Goal: Task Accomplishment & Management: Complete application form

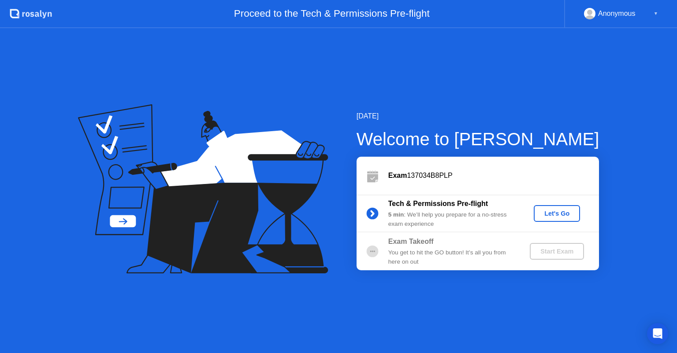
click at [563, 214] on div "Let's Go" at bounding box center [556, 213] width 39 height 7
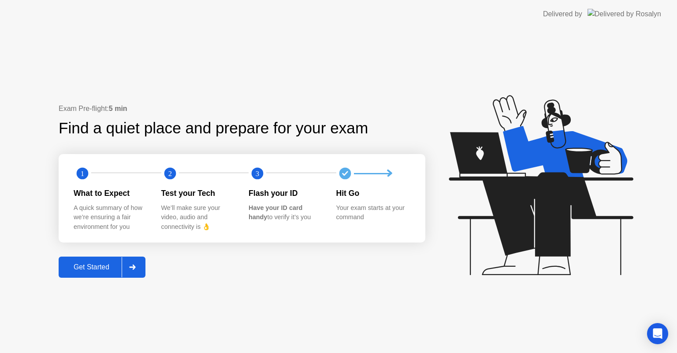
click at [92, 264] on div "Get Started" at bounding box center [91, 267] width 60 height 8
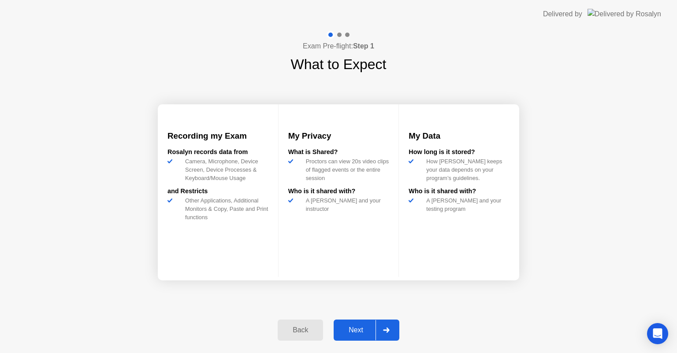
click at [344, 334] on div "Next" at bounding box center [355, 330] width 39 height 8
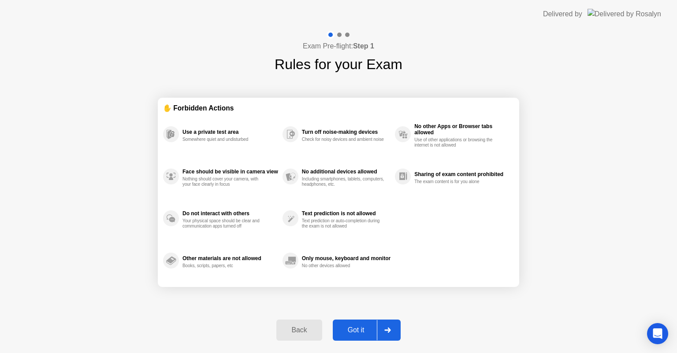
click at [351, 330] on div "Got it" at bounding box center [355, 330] width 41 height 8
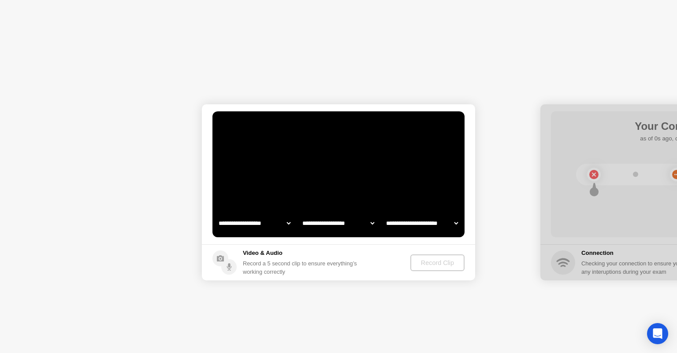
select select "**********"
select select "*******"
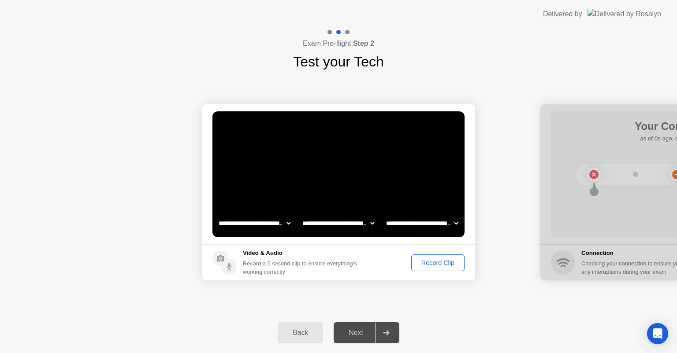
click at [445, 259] on div "Record Clip" at bounding box center [437, 262] width 47 height 7
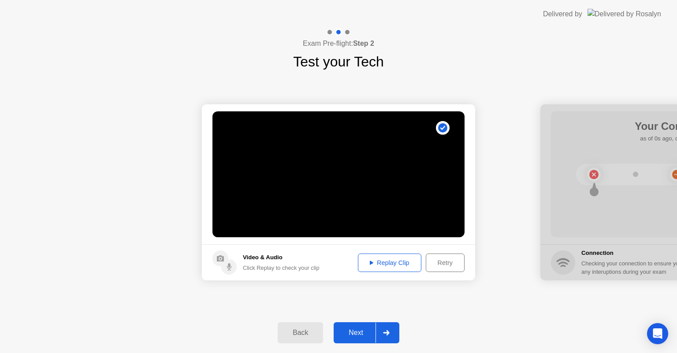
click at [390, 260] on div "Replay Clip" at bounding box center [389, 262] width 57 height 7
click at [339, 325] on button "Next" at bounding box center [366, 332] width 66 height 21
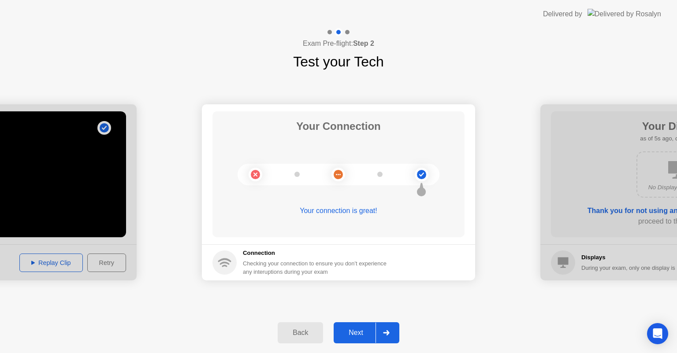
click at [356, 344] on div "Back Next" at bounding box center [338, 333] width 677 height 41
click at [356, 333] on div "Next" at bounding box center [355, 333] width 39 height 8
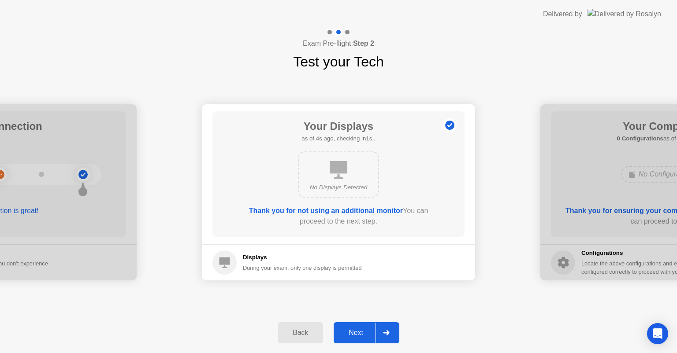
click at [356, 333] on div "Next" at bounding box center [355, 333] width 39 height 8
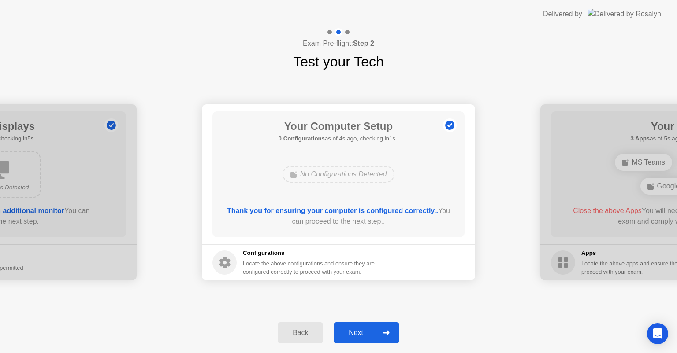
click at [356, 333] on div "Next" at bounding box center [355, 333] width 39 height 8
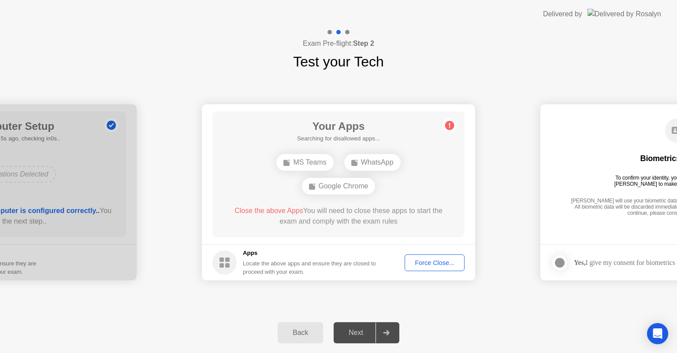
click at [438, 261] on div "Force Close..." at bounding box center [434, 262] width 54 height 7
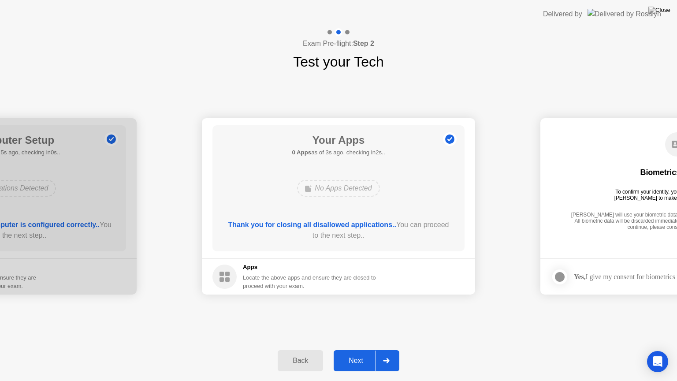
click at [354, 353] on div "Next" at bounding box center [355, 360] width 39 height 8
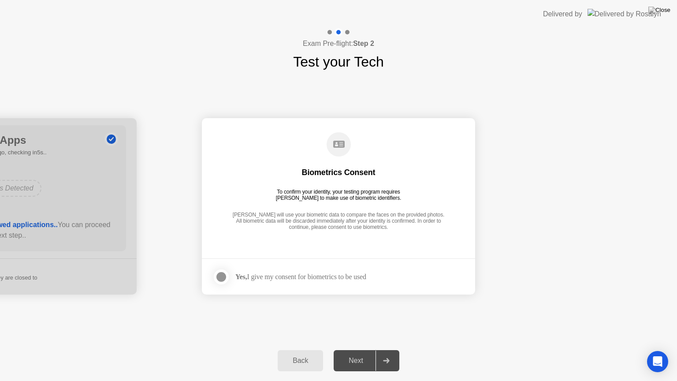
click at [354, 353] on div "Next" at bounding box center [355, 360] width 39 height 8
click at [224, 278] on div at bounding box center [221, 276] width 11 height 11
click at [356, 353] on div "Next" at bounding box center [355, 360] width 39 height 8
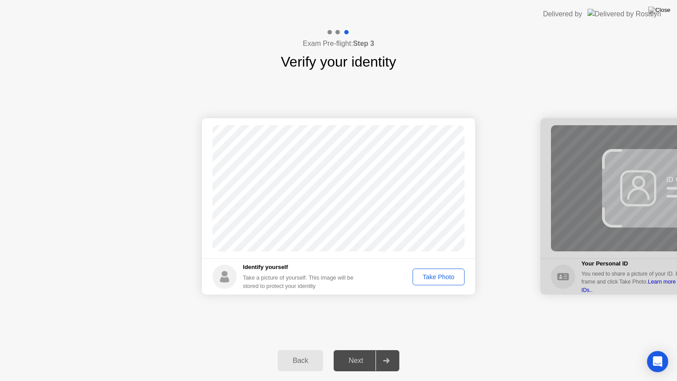
click at [431, 275] on div "Take Photo" at bounding box center [438, 276] width 46 height 7
click at [349, 353] on div "Next" at bounding box center [355, 360] width 39 height 8
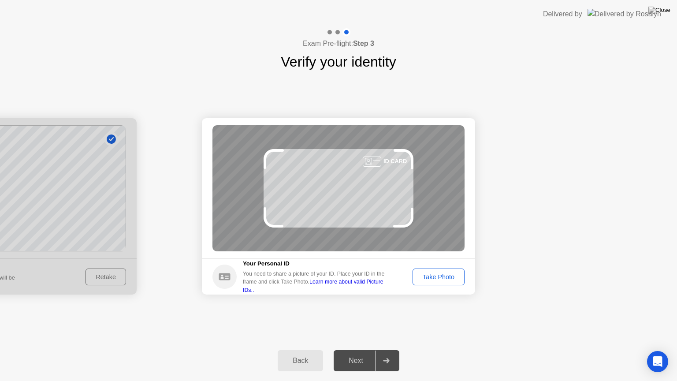
click at [402, 328] on div "Success Photo is correctly taken Identify yourself Take a picture of yourself. …" at bounding box center [338, 206] width 677 height 268
click at [439, 277] on div "Take Photo" at bounding box center [438, 276] width 46 height 7
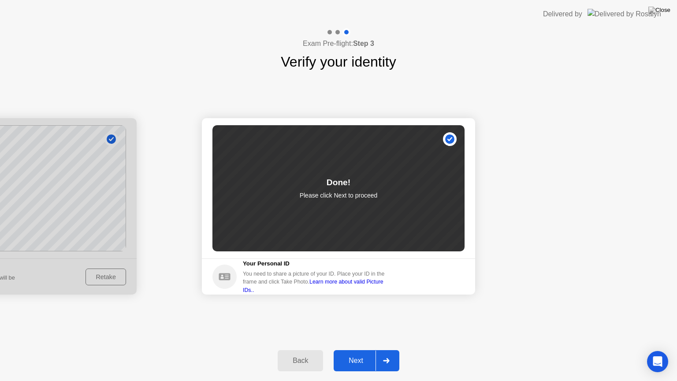
click at [347, 353] on div "Next" at bounding box center [355, 360] width 39 height 8
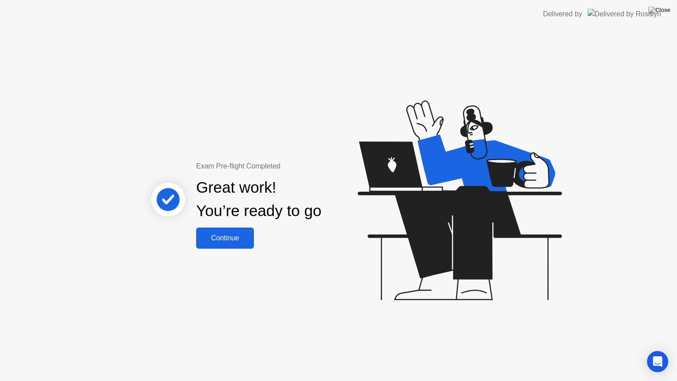
click at [218, 244] on button "Continue" at bounding box center [225, 237] width 58 height 21
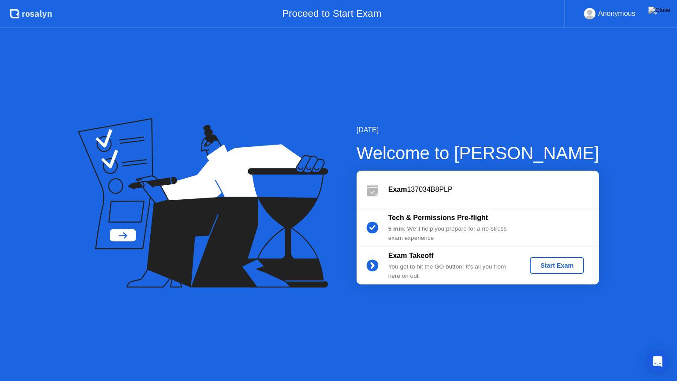
click at [559, 268] on div "Start Exam" at bounding box center [556, 265] width 47 height 7
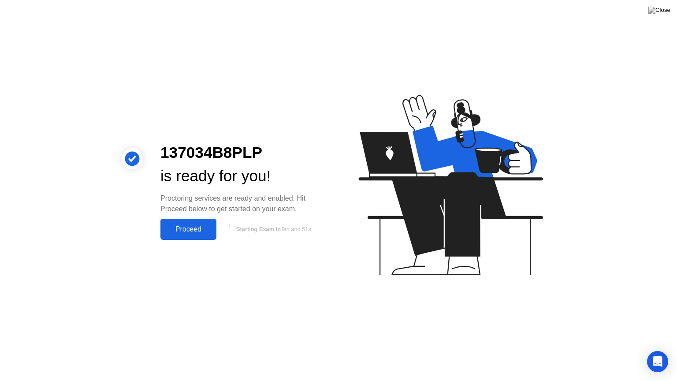
click at [189, 233] on div "Proceed" at bounding box center [188, 229] width 51 height 8
